Goal: Use online tool/utility: Utilize a website feature to perform a specific function

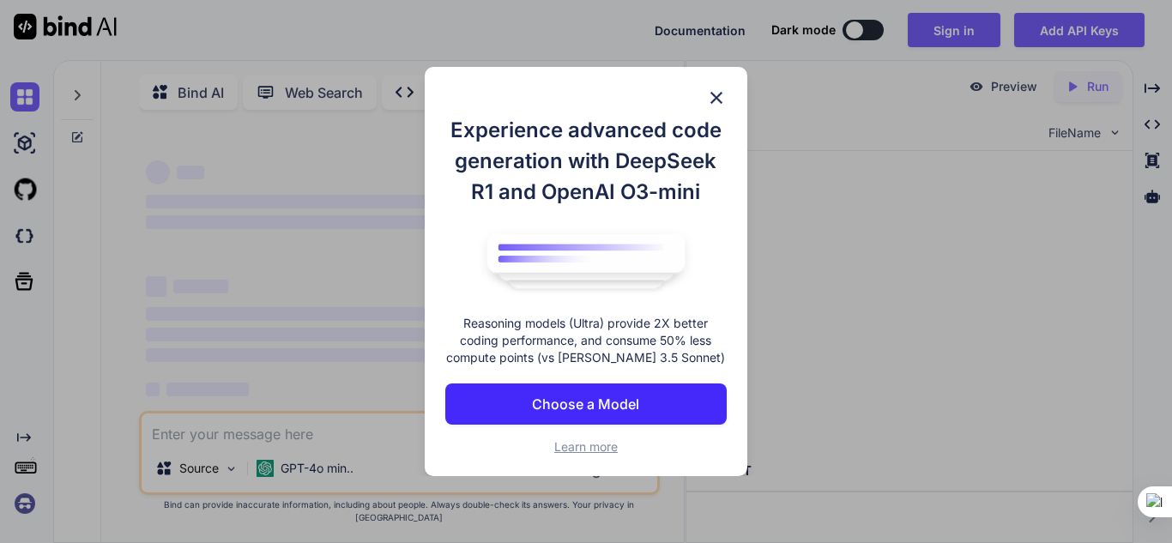
click at [715, 95] on img at bounding box center [716, 98] width 21 height 21
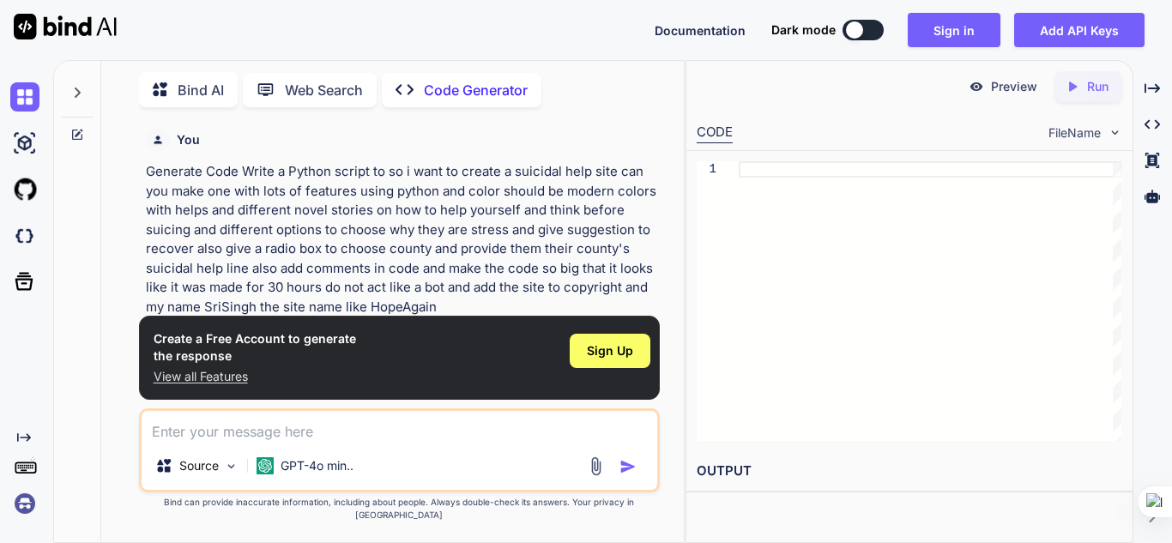
type textarea "x"
click at [830, 166] on div at bounding box center [930, 301] width 383 height 280
type textarea "prin"
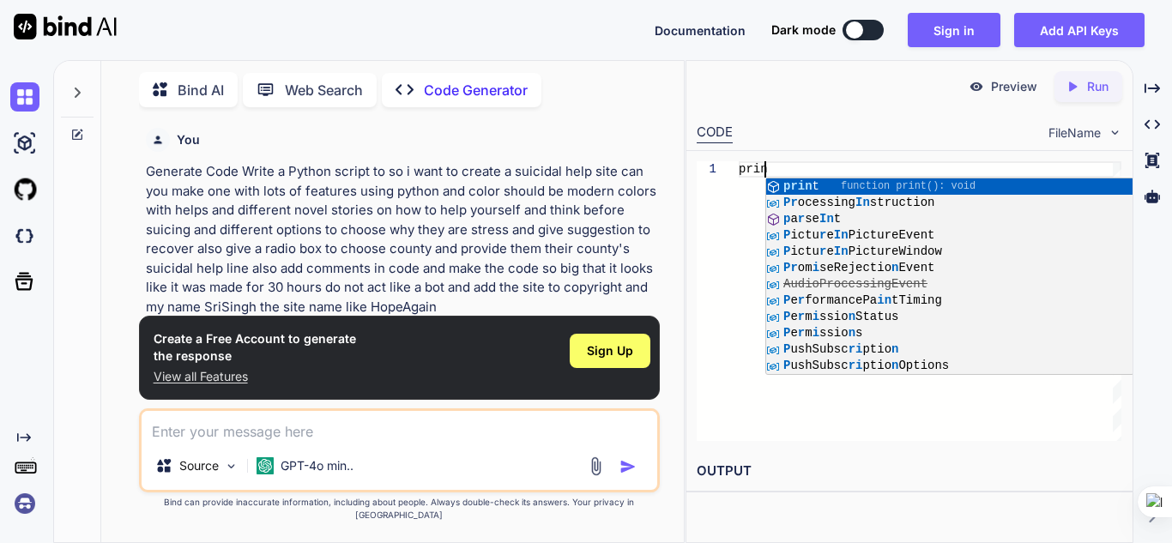
type textarea "x"
type textarea "p"
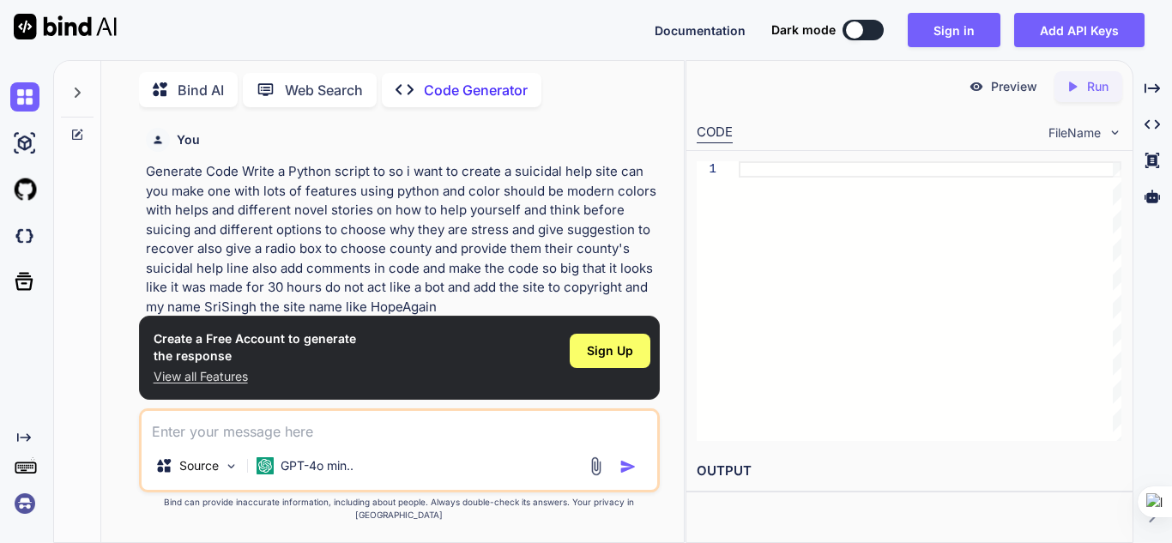
click at [211, 442] on textarea at bounding box center [400, 426] width 516 height 31
paste textarea "so i want to create a suicidal help site can you make one with lots of features…"
type textarea "so i want to create a suicidal help site can you make one with lots of features…"
type textarea "x"
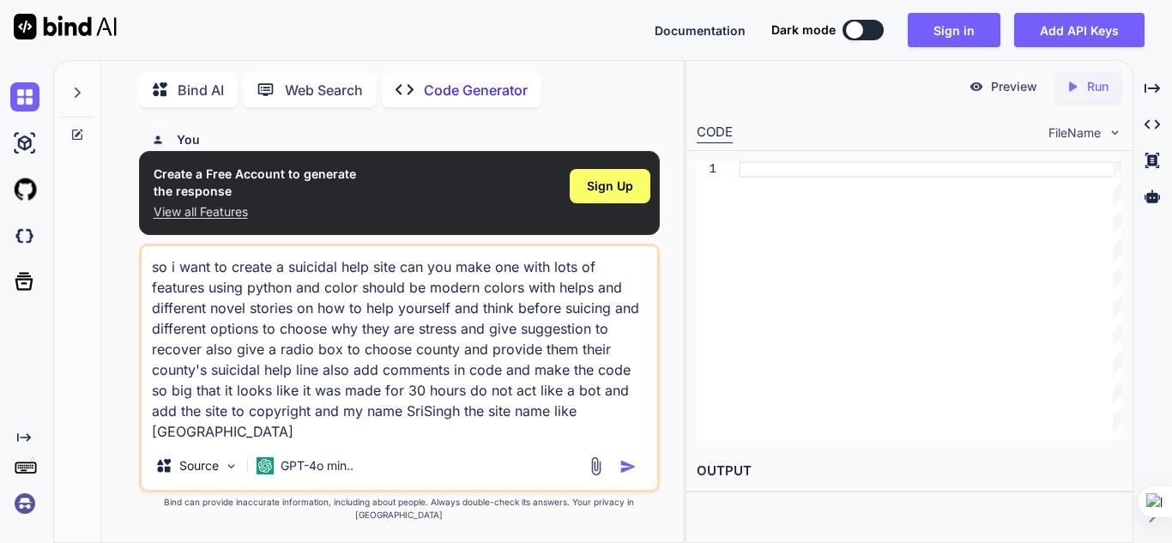
type textarea "so i want to create a suicidal help site can you make one with lots of features…"
click at [618, 476] on div at bounding box center [615, 467] width 58 height 20
click at [633, 476] on img "button" at bounding box center [628, 466] width 17 height 17
type textarea "x"
